Goal: Navigation & Orientation: Understand site structure

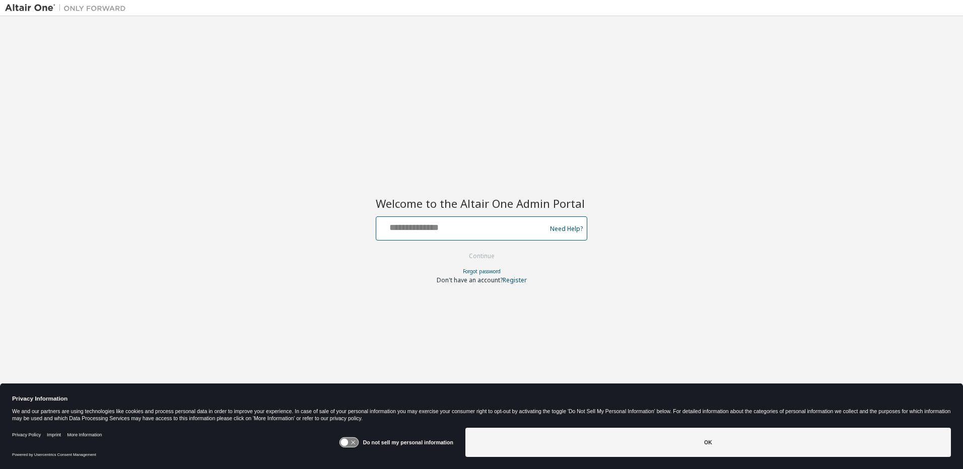
click at [463, 227] on input "text" at bounding box center [462, 226] width 165 height 15
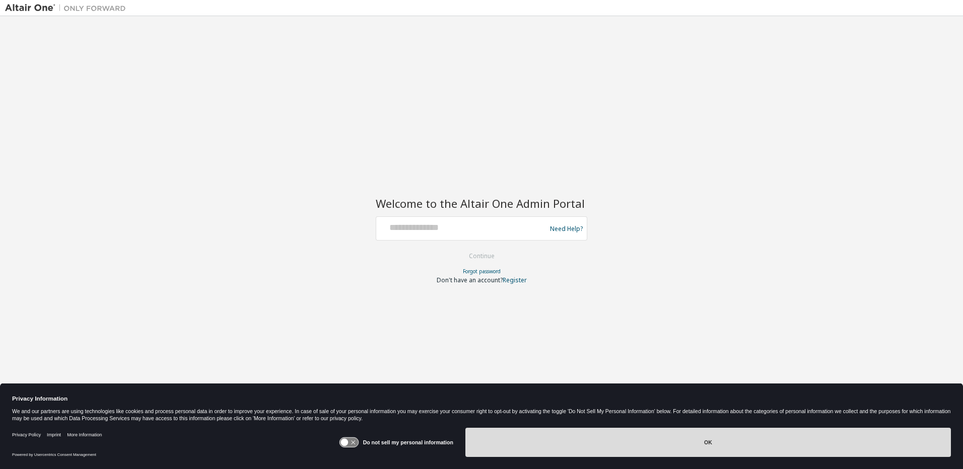
click at [691, 444] on button "OK" at bounding box center [707, 442] width 485 height 29
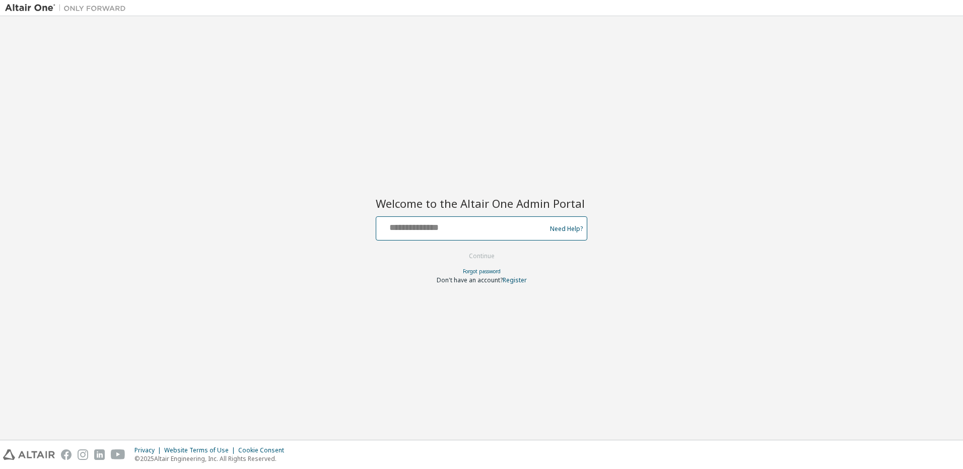
click at [417, 229] on input "text" at bounding box center [462, 226] width 165 height 15
type input "**********"
click at [458, 249] on button "Continue" at bounding box center [481, 256] width 47 height 15
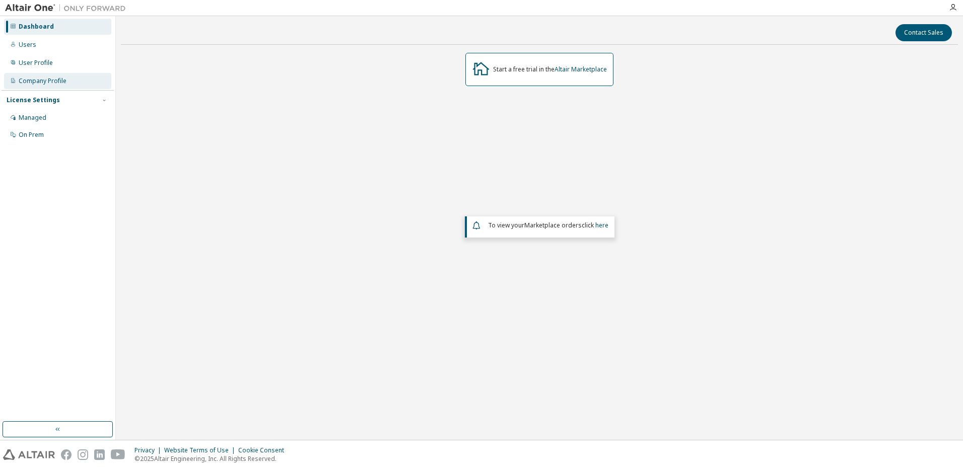
click at [50, 78] on div "Company Profile" at bounding box center [43, 81] width 48 height 8
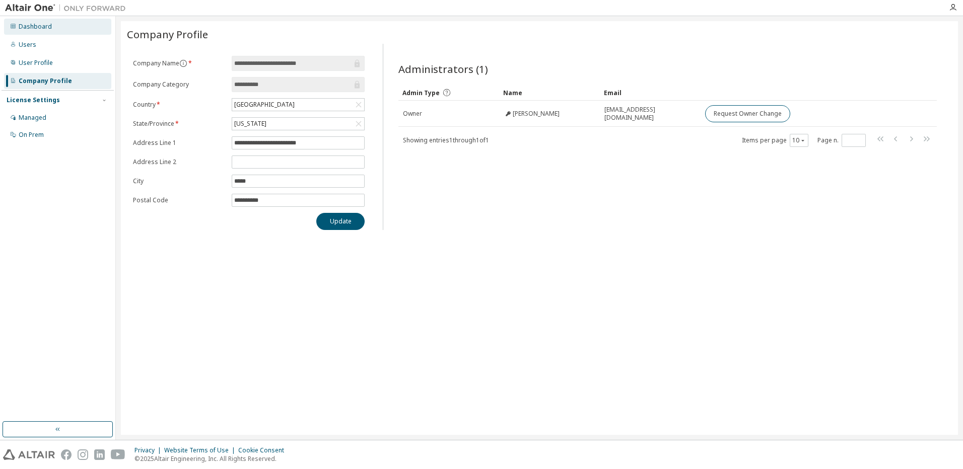
click at [26, 27] on div "Dashboard" at bounding box center [35, 27] width 33 height 8
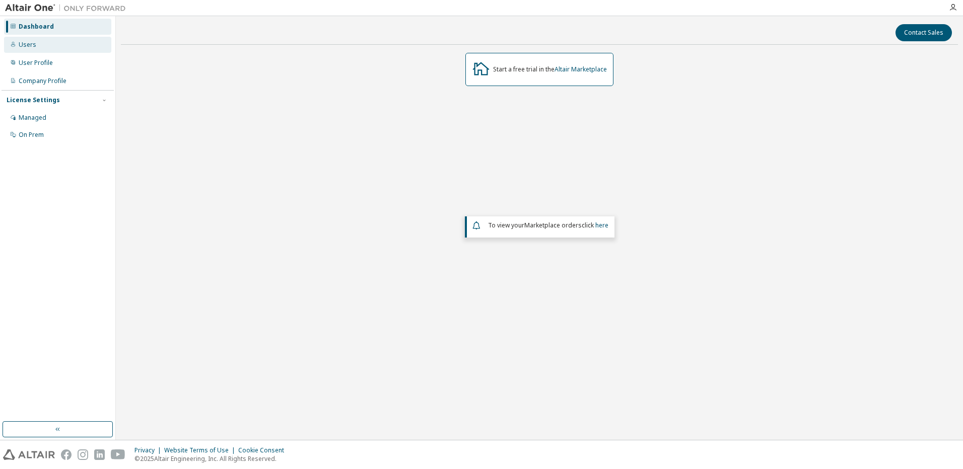
click at [27, 44] on div "Users" at bounding box center [28, 45] width 18 height 8
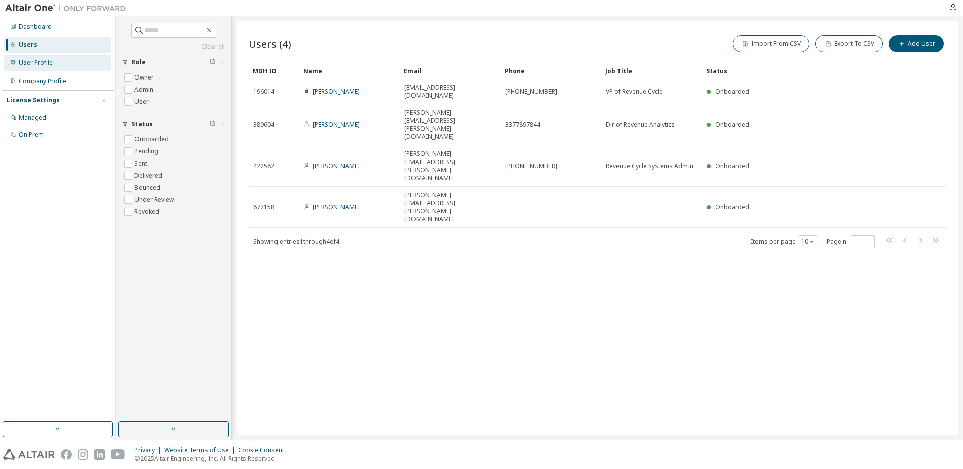
click at [33, 59] on div "User Profile" at bounding box center [36, 63] width 34 height 8
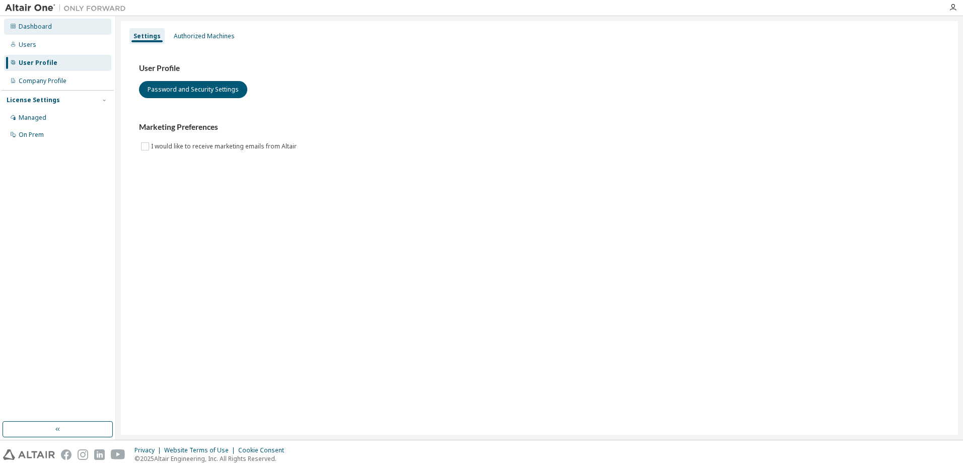
click at [34, 26] on div "Dashboard" at bounding box center [35, 27] width 33 height 8
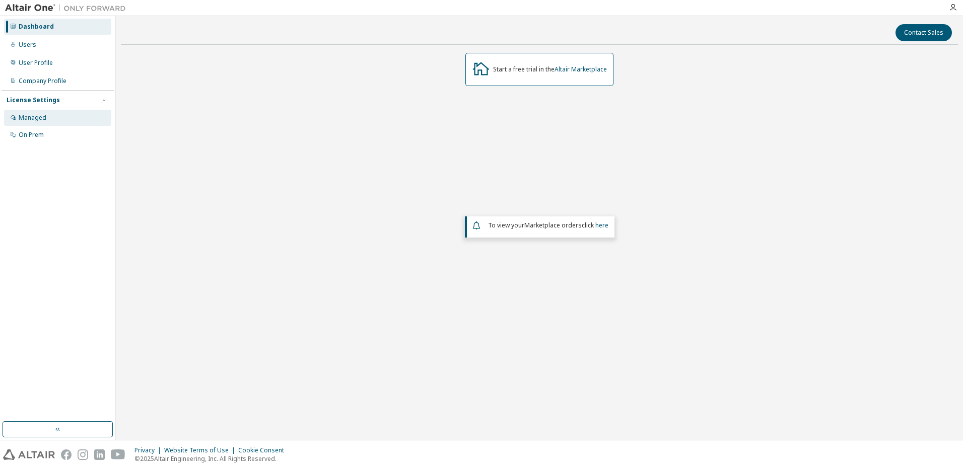
click at [36, 120] on div "Managed" at bounding box center [33, 118] width 28 height 8
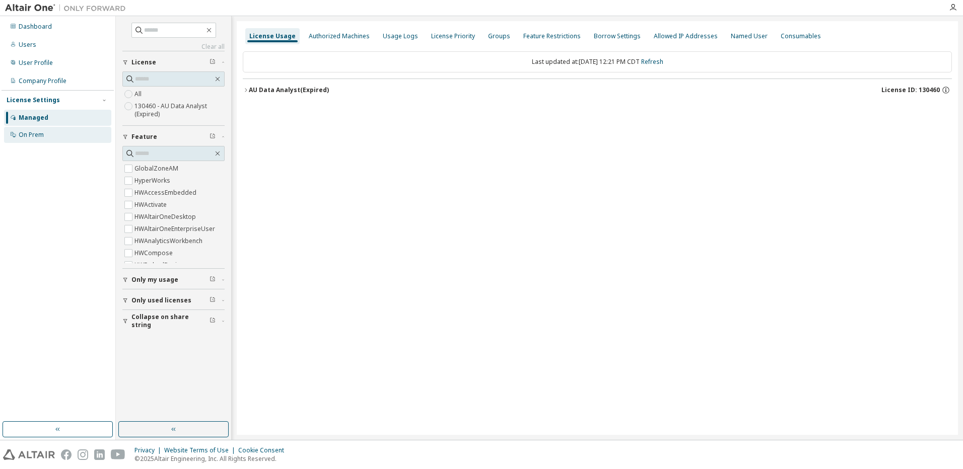
click at [35, 132] on div "On Prem" at bounding box center [31, 135] width 25 height 8
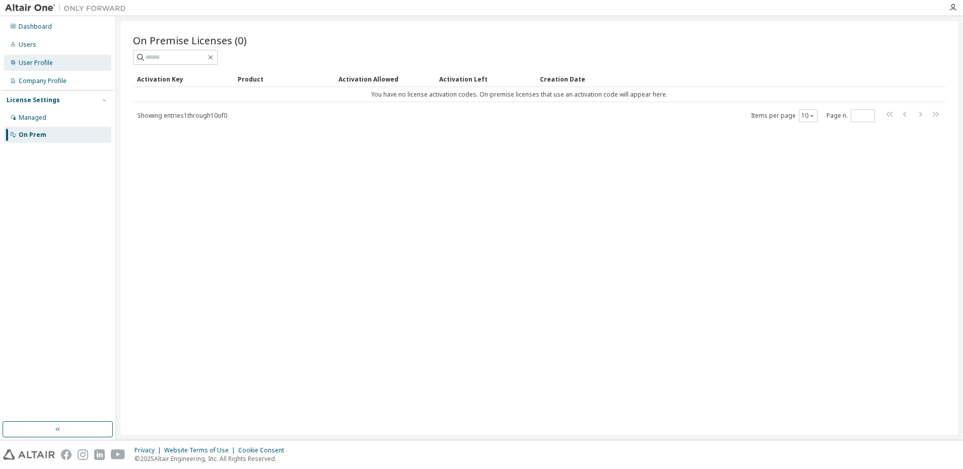
click at [28, 62] on div "User Profile" at bounding box center [36, 63] width 34 height 8
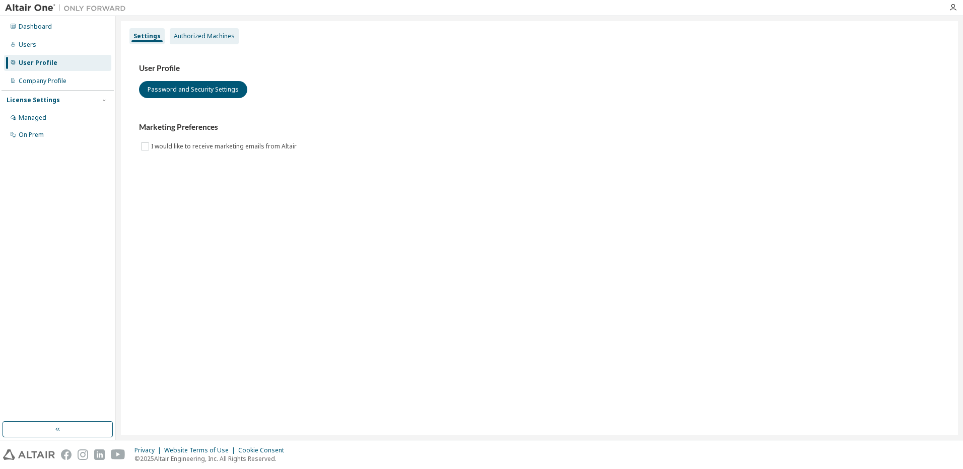
click at [187, 36] on div "Authorized Machines" at bounding box center [204, 36] width 61 height 8
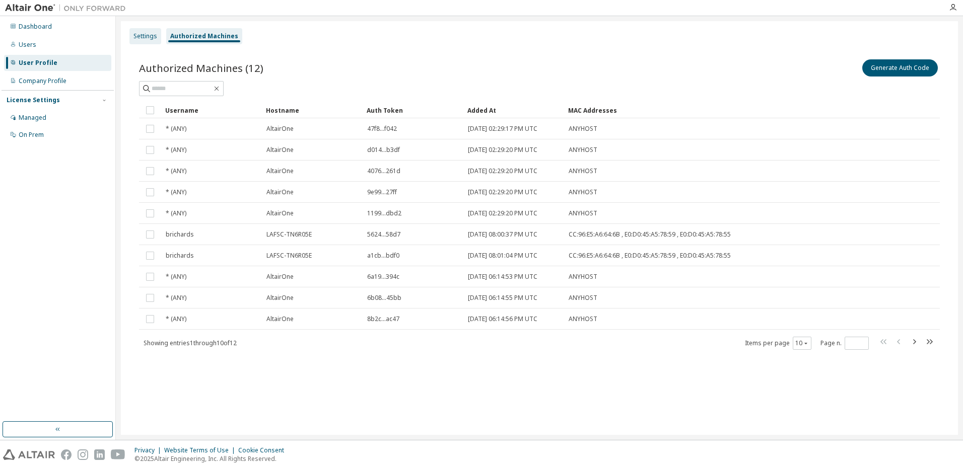
click at [151, 38] on div "Settings" at bounding box center [145, 36] width 24 height 8
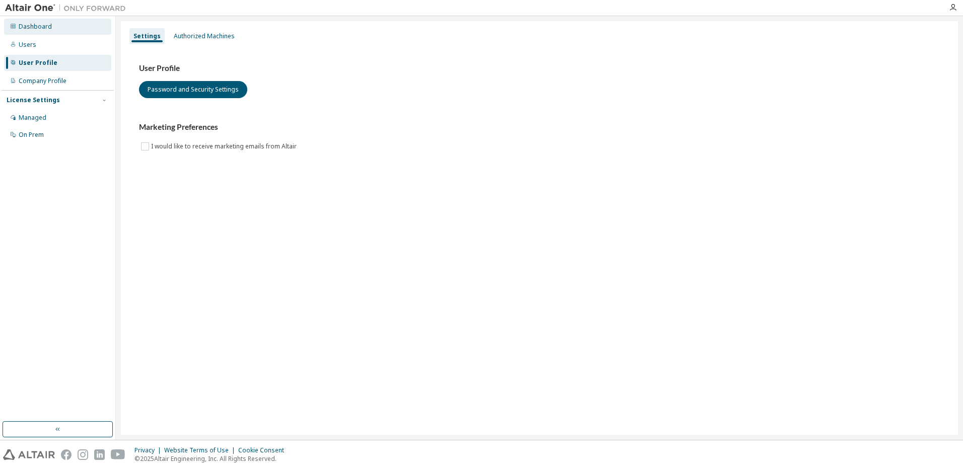
click at [39, 28] on div "Dashboard" at bounding box center [35, 27] width 33 height 8
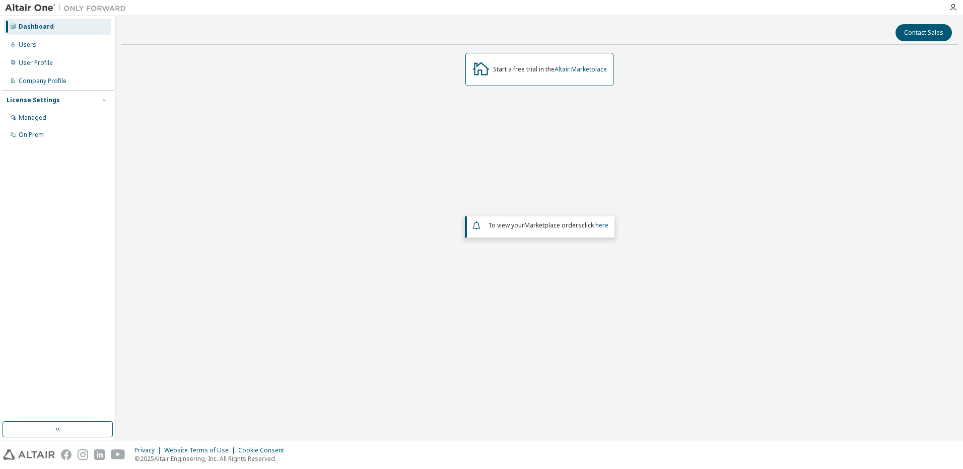
click at [37, 7] on img at bounding box center [68, 8] width 126 height 10
click at [41, 9] on img at bounding box center [68, 8] width 126 height 10
click at [951, 9] on icon "button" at bounding box center [953, 8] width 8 height 8
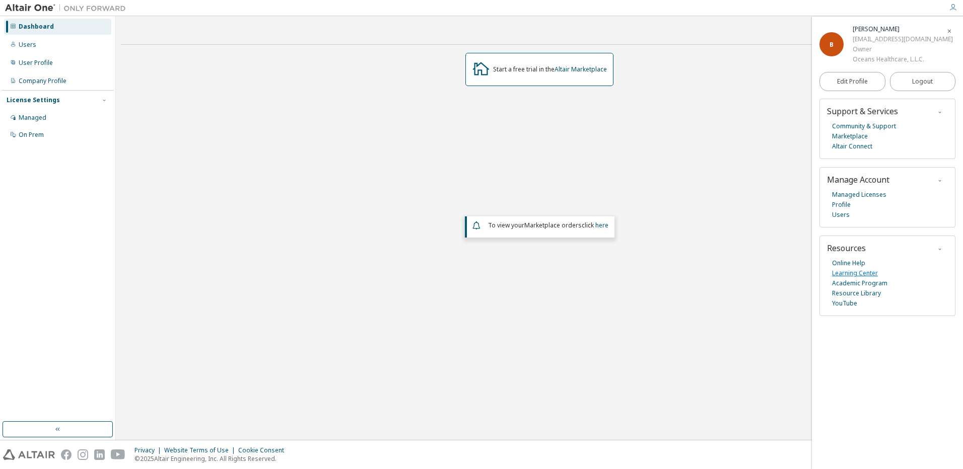
click at [845, 272] on link "Learning Center" at bounding box center [855, 273] width 46 height 10
